Goal: Transaction & Acquisition: Purchase product/service

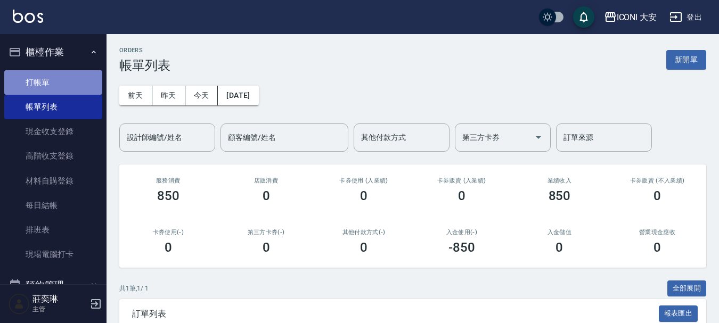
click at [62, 84] on link "打帳單" at bounding box center [53, 82] width 98 height 24
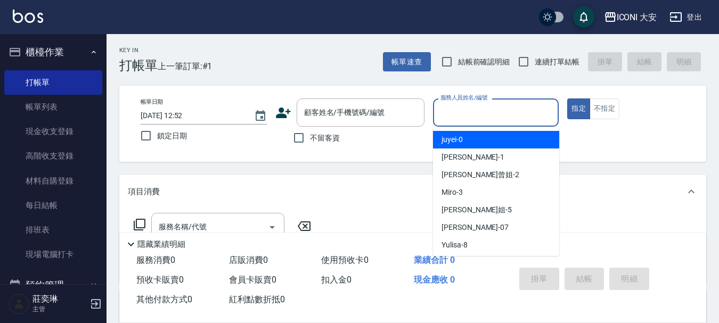
click at [466, 113] on div "服務人員姓名/編號 服務人員姓名/編號" at bounding box center [496, 112] width 126 height 28
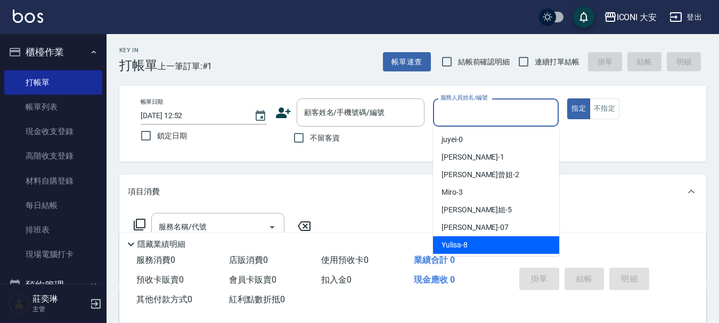
click at [465, 243] on span "Yulisa -8" at bounding box center [454, 245] width 26 height 11
type input "Yulisa-8"
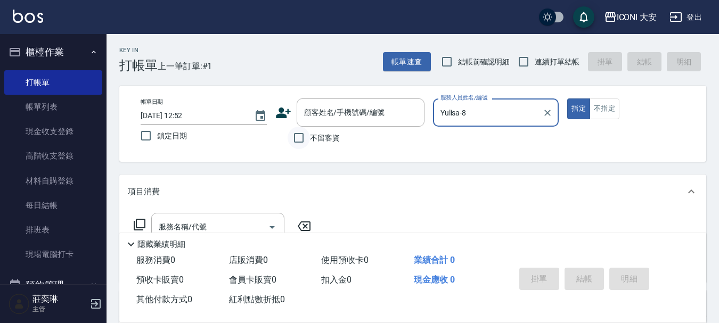
click at [301, 136] on input "不留客資" at bounding box center [299, 138] width 22 height 22
checkbox input "true"
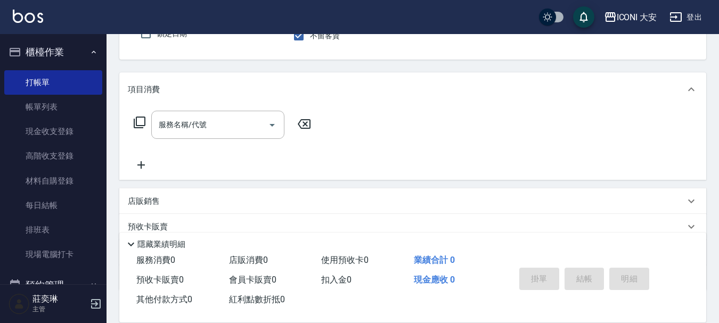
scroll to position [106, 0]
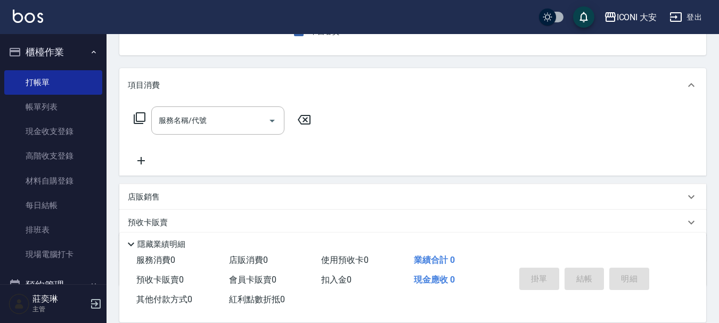
click at [143, 116] on icon at bounding box center [139, 118] width 13 height 13
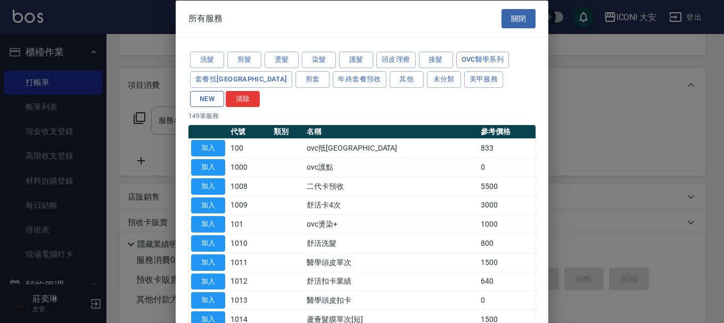
click at [224, 91] on button "NEW" at bounding box center [207, 99] width 34 height 17
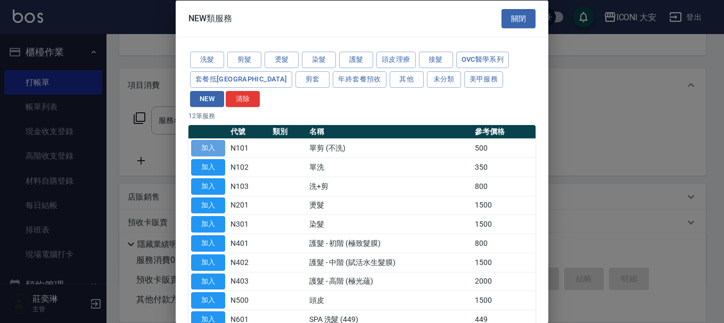
click at [215, 140] on button "加入" at bounding box center [208, 148] width 34 height 17
type input "單剪 (不洗)(N101)"
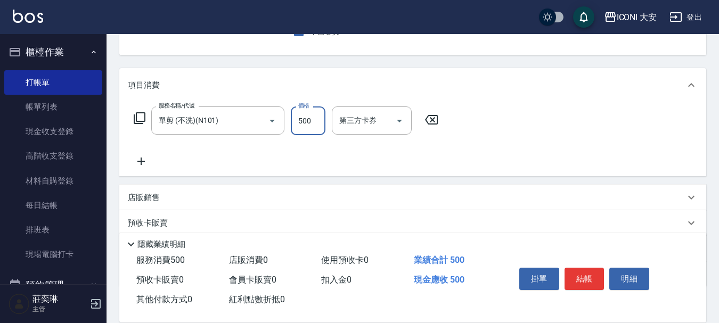
click at [316, 120] on input "500" at bounding box center [308, 120] width 35 height 29
type input "100"
click at [577, 276] on button "結帳" at bounding box center [584, 279] width 40 height 22
